Goal: Complete application form

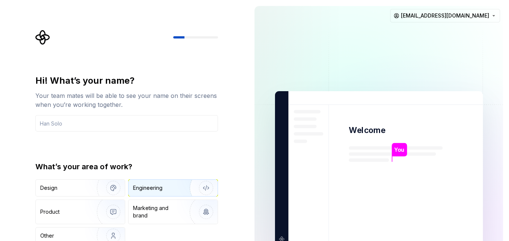
click at [145, 182] on div "Engineering" at bounding box center [173, 187] width 89 height 16
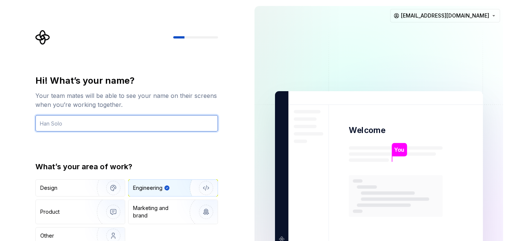
click at [100, 123] on input "text" at bounding box center [126, 123] width 183 height 16
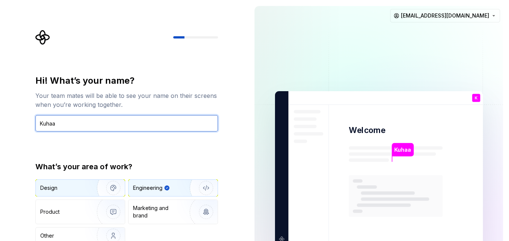
type input "Kuhaa"
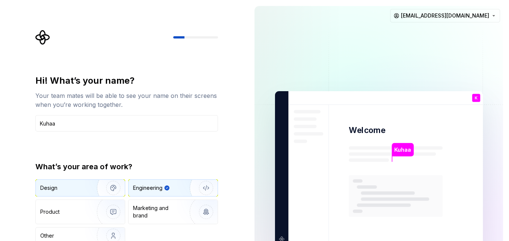
click at [95, 190] on img "button" at bounding box center [109, 188] width 48 height 50
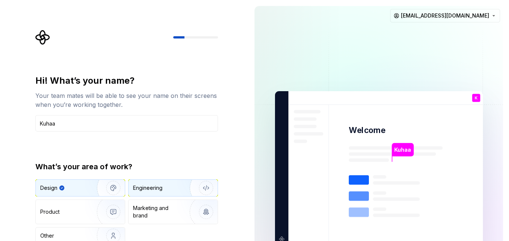
click at [153, 186] on div "Engineering" at bounding box center [147, 187] width 29 height 7
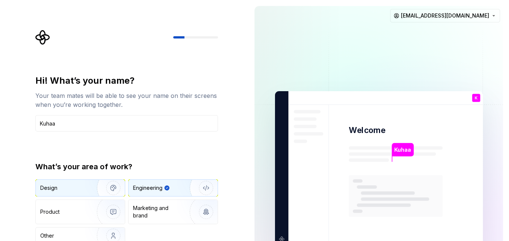
click at [101, 186] on img "button" at bounding box center [109, 188] width 48 height 50
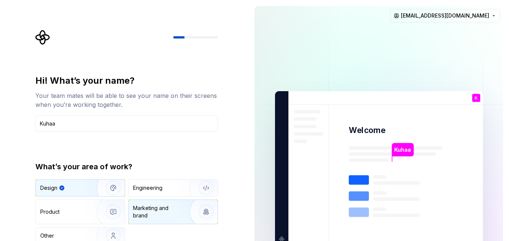
click at [148, 215] on div "Marketing and brand" at bounding box center [158, 211] width 50 height 15
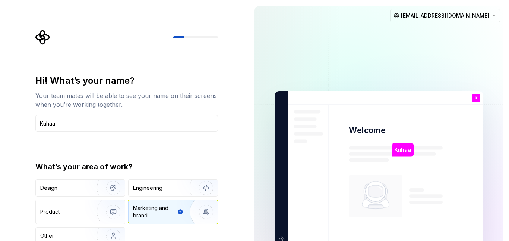
type button "Brand"
drag, startPoint x: 308, startPoint y: 229, endPoint x: 305, endPoint y: 158, distance: 70.5
click at [305, 158] on img at bounding box center [379, 168] width 302 height 352
